Goal: Information Seeking & Learning: Learn about a topic

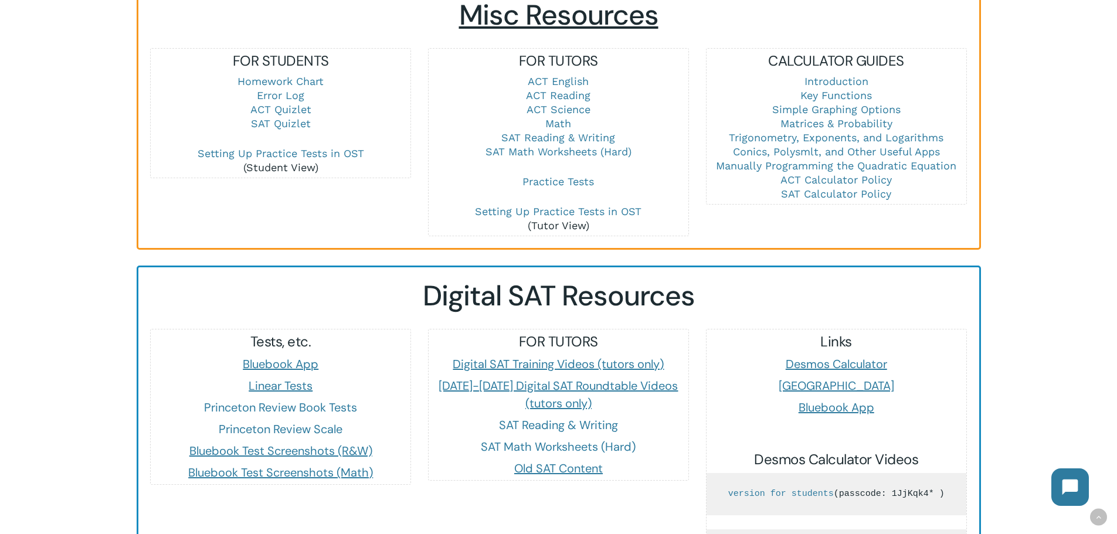
scroll to position [821, 0]
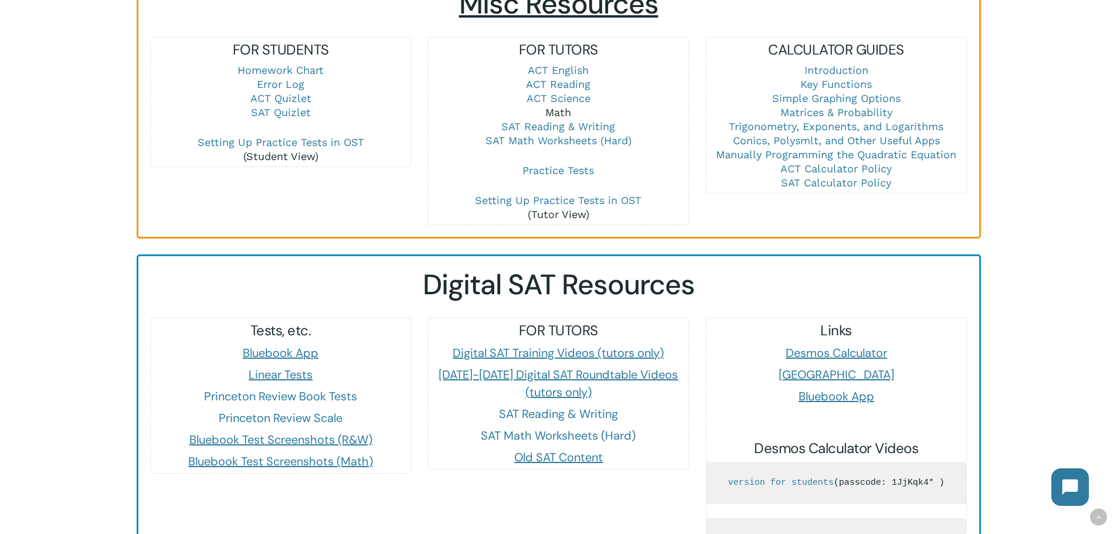
click at [551, 106] on link "Math" at bounding box center [558, 112] width 26 height 12
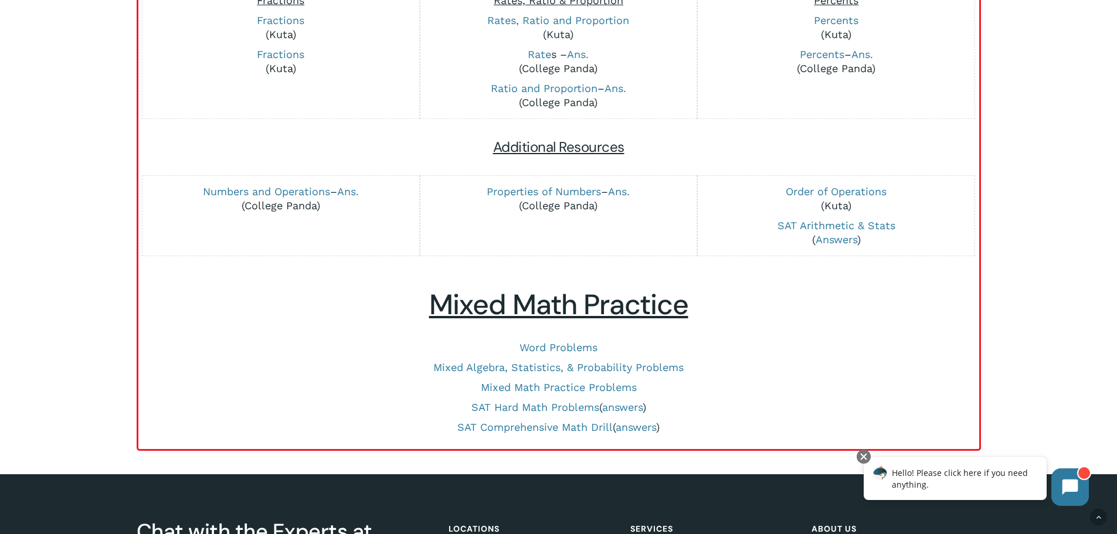
scroll to position [410, 0]
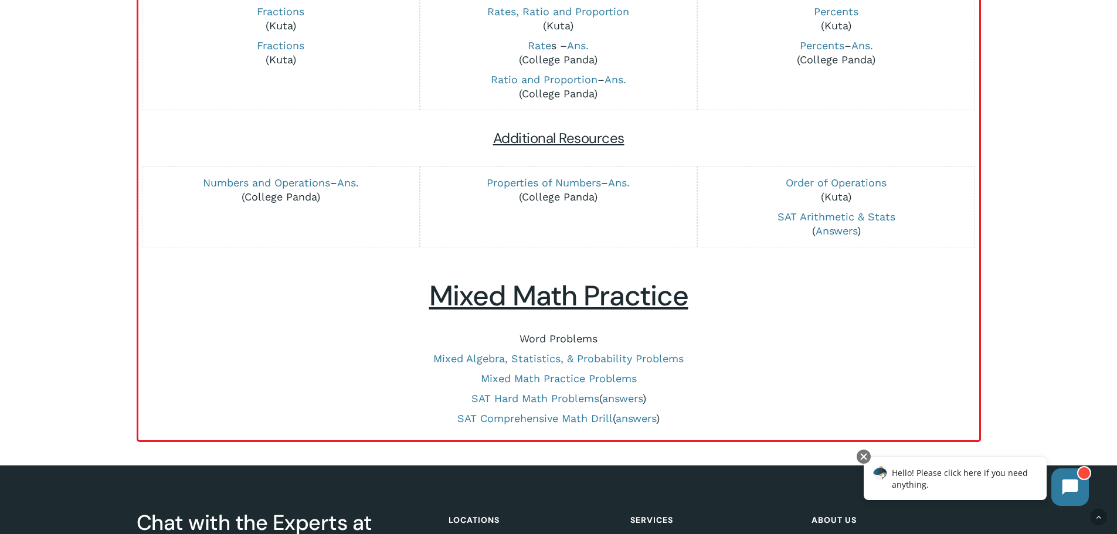
click at [547, 341] on link "Word Problems" at bounding box center [558, 338] width 78 height 12
